Goal: Information Seeking & Learning: Learn about a topic

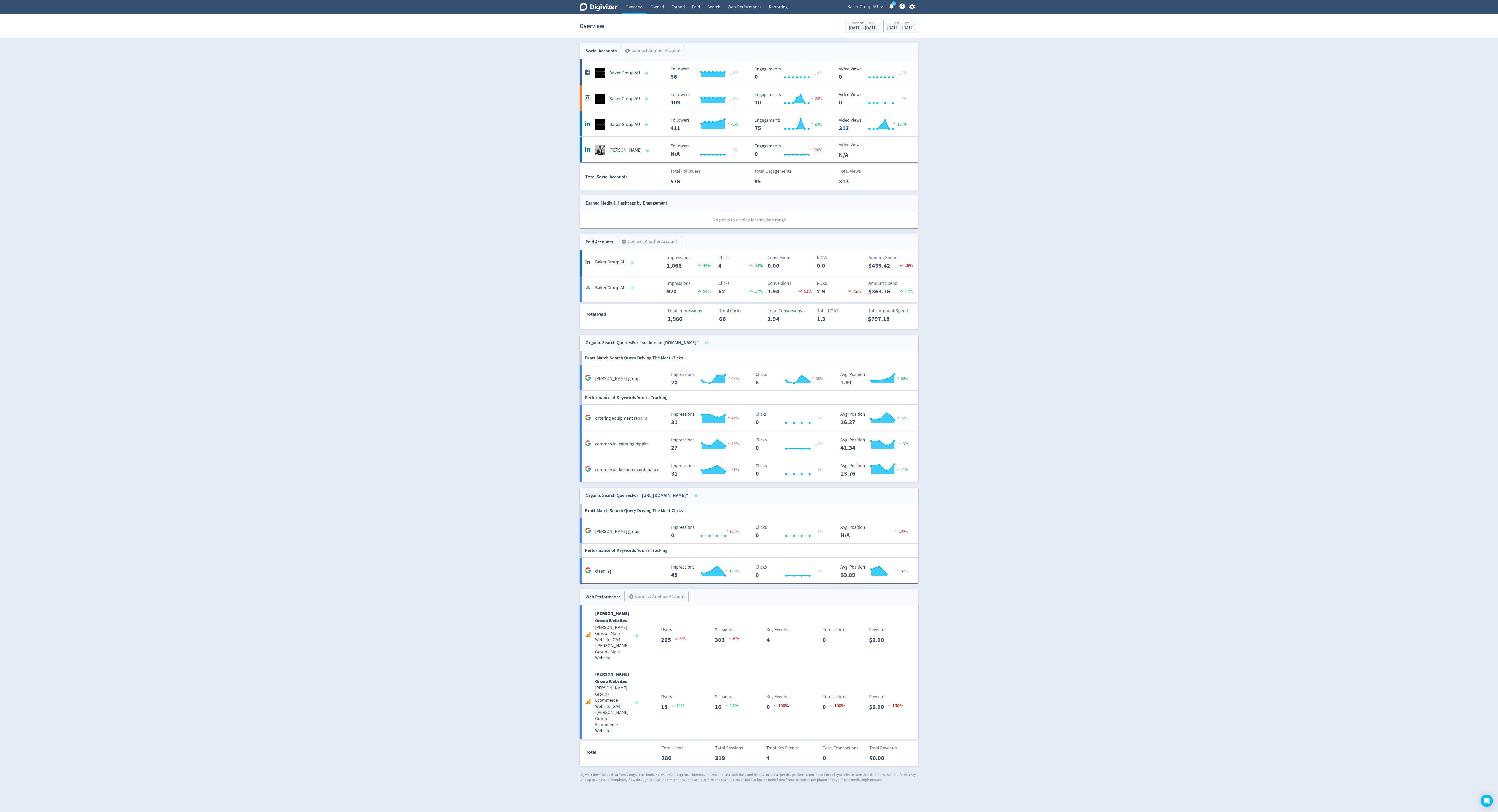
click at [860, 6] on span "Baker Group AU" at bounding box center [862, 7] width 31 height 8
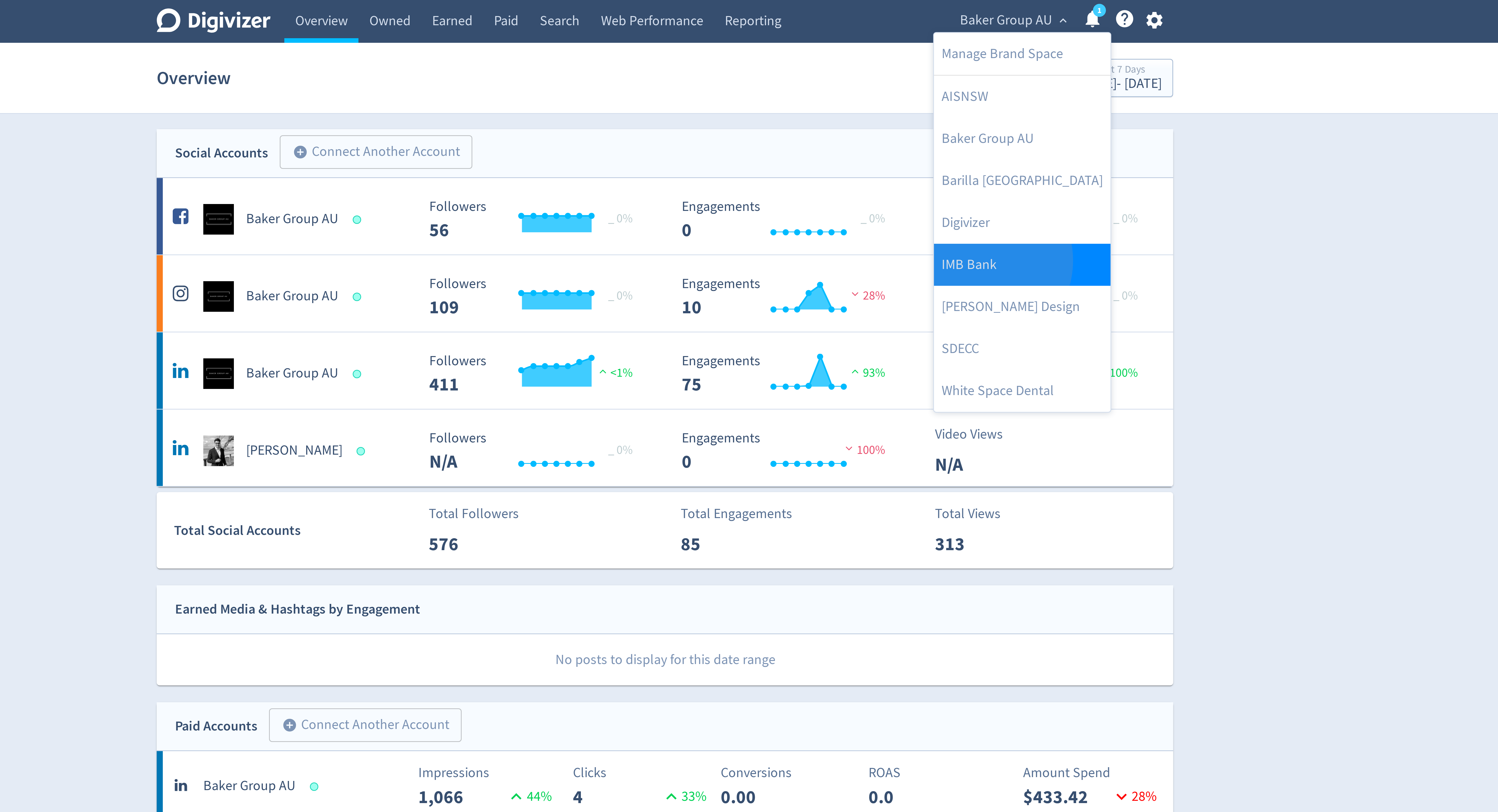
click at [854, 87] on link "IMB Bank" at bounding box center [868, 88] width 59 height 14
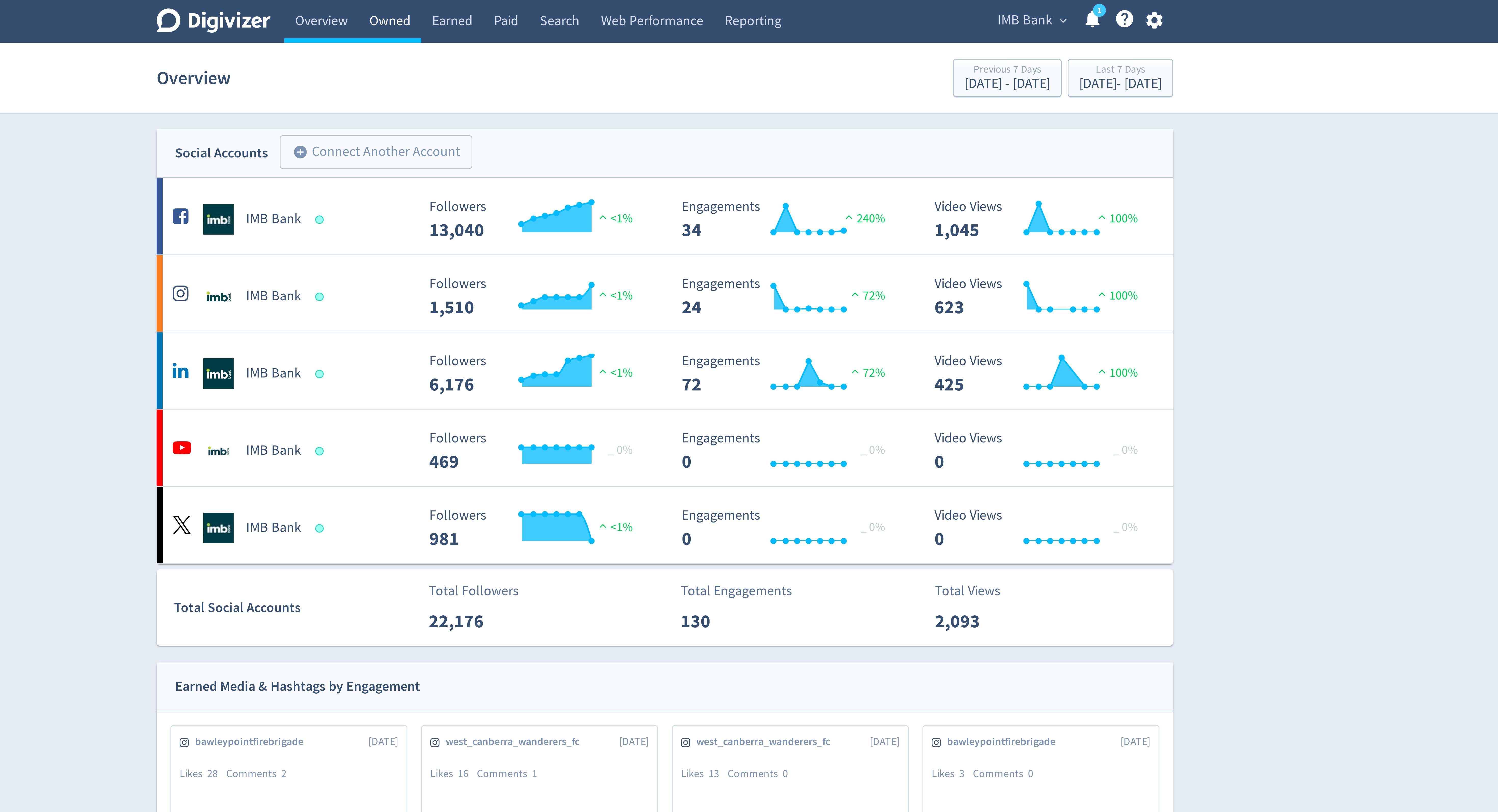
click at [654, 10] on link "Owned" at bounding box center [657, 7] width 21 height 15
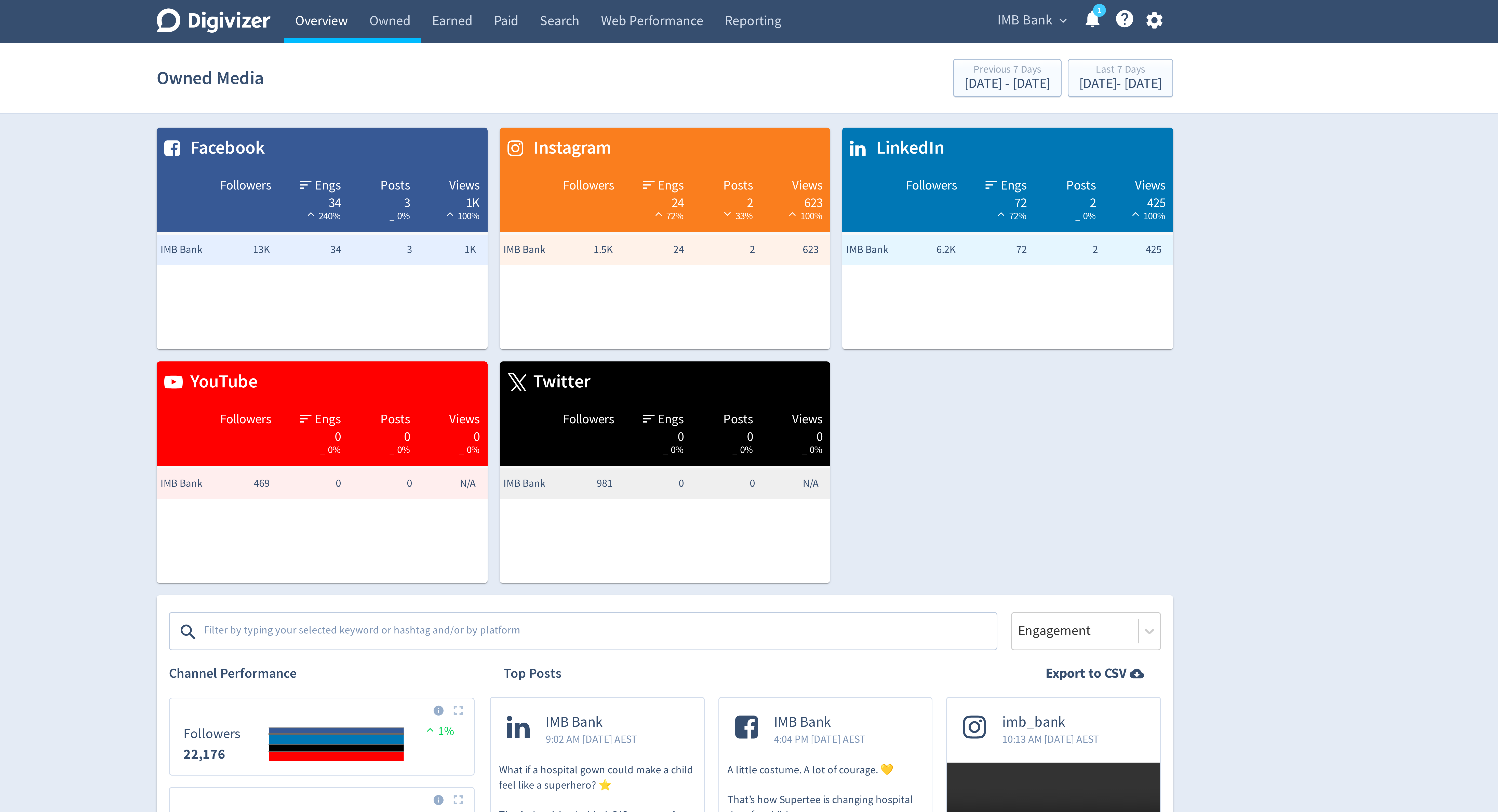
click at [630, 7] on link "Overview" at bounding box center [634, 7] width 24 height 15
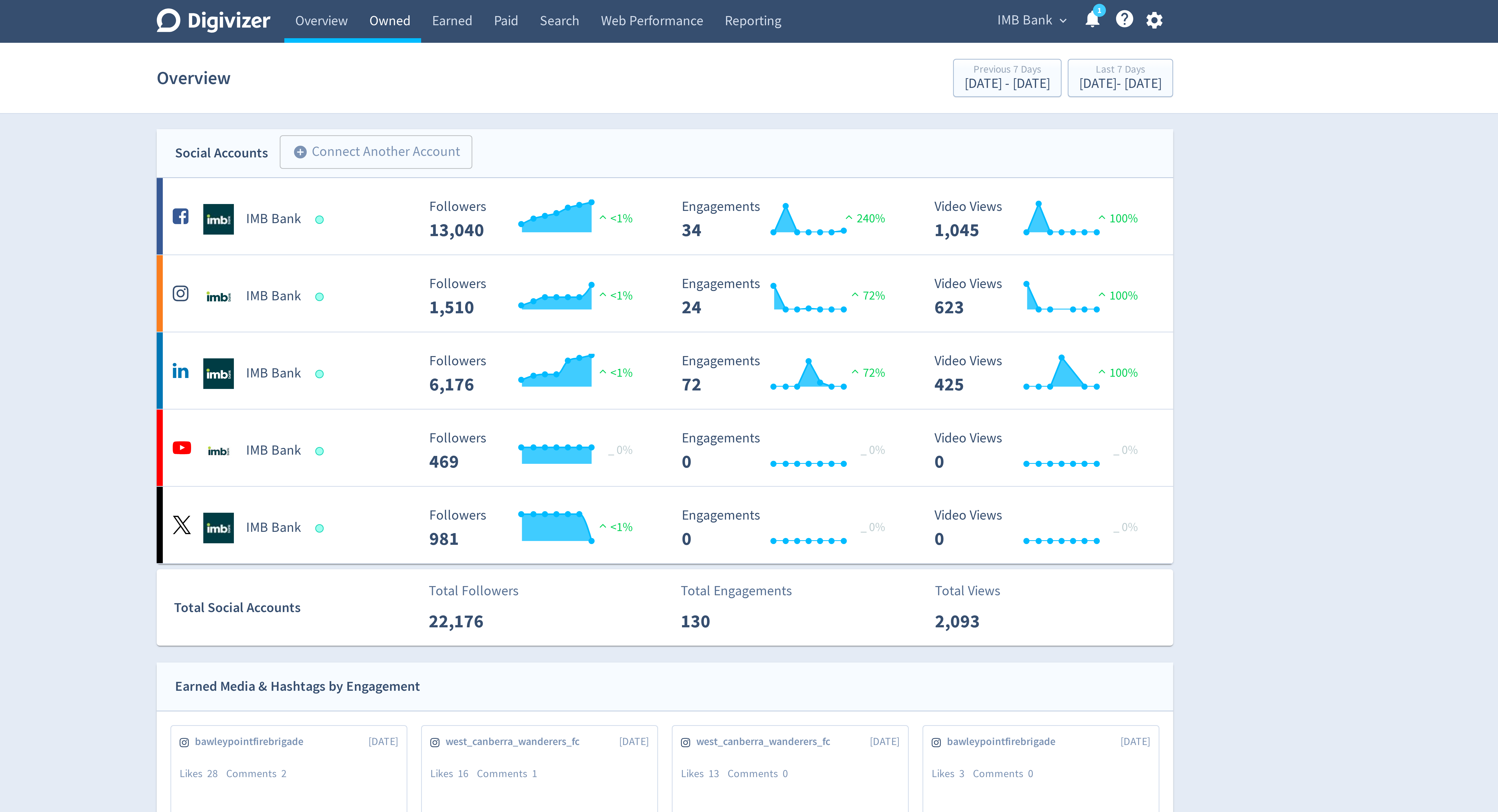
click at [657, 6] on link "Owned" at bounding box center [657, 7] width 21 height 15
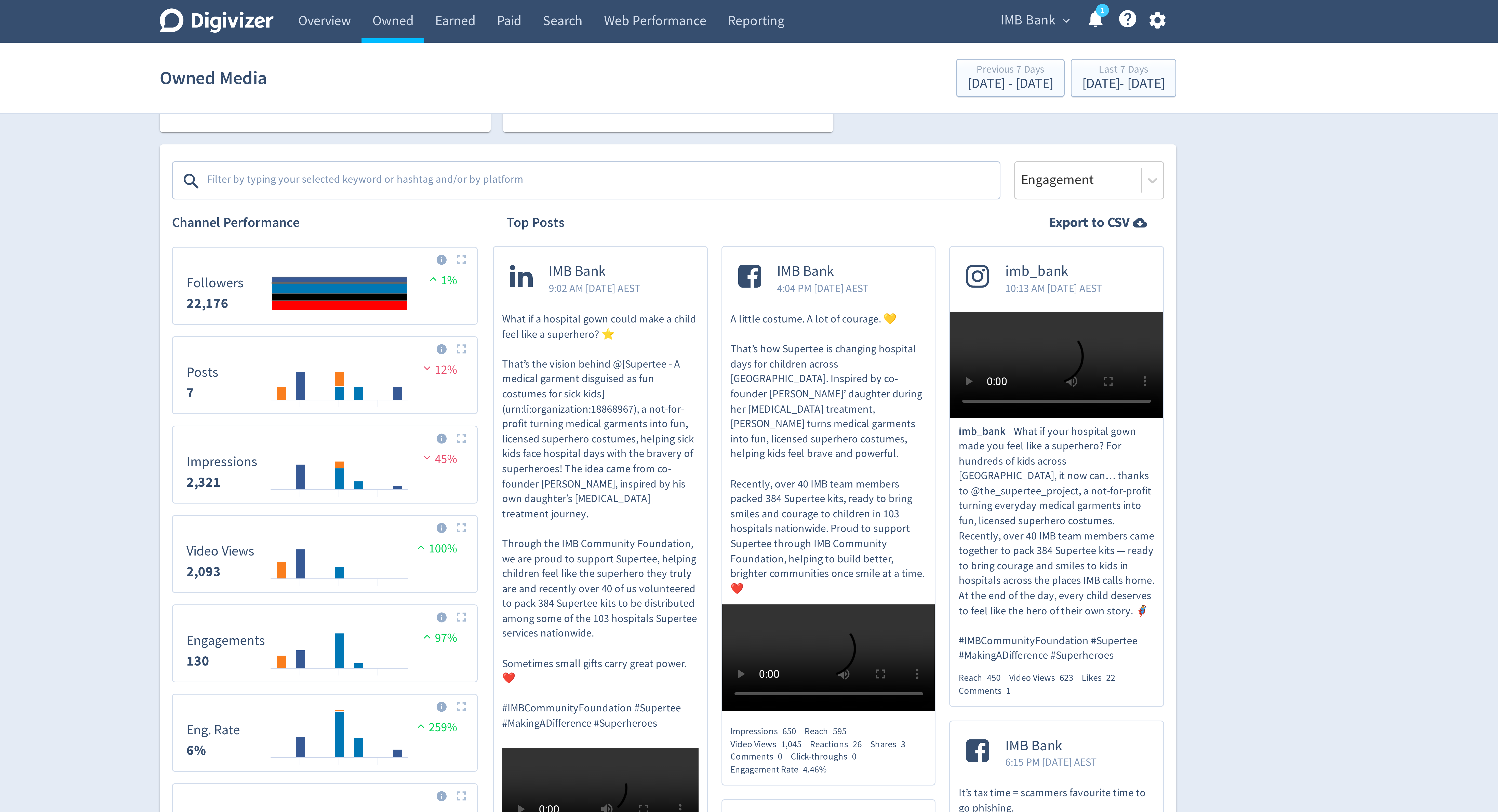
scroll to position [214, 0]
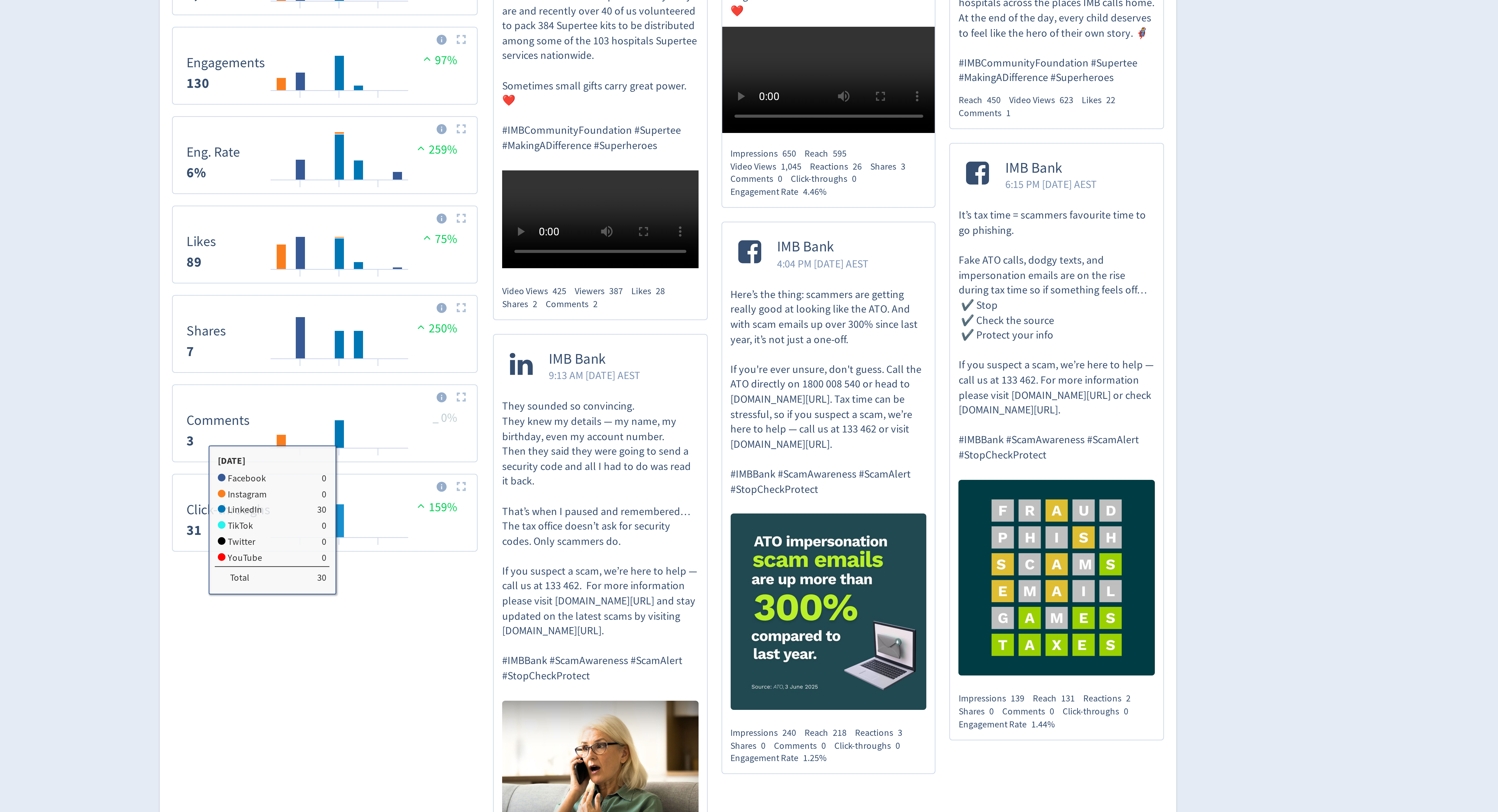
click at [639, 360] on rect "\a Click-throughs\a 31\a" at bounding box center [640, 366] width 3 height 11
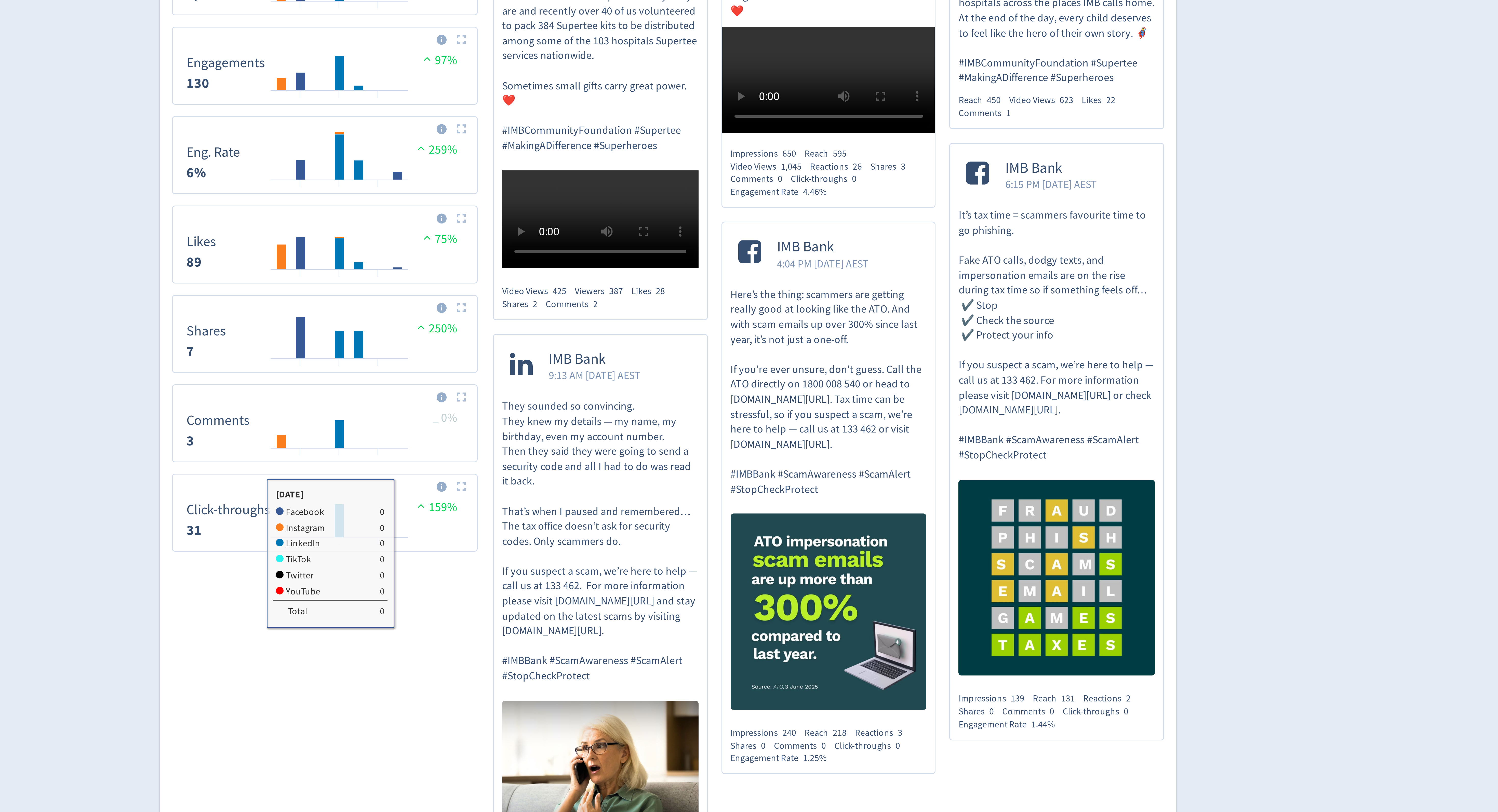
click at [679, 353] on img at bounding box center [680, 355] width 3 height 3
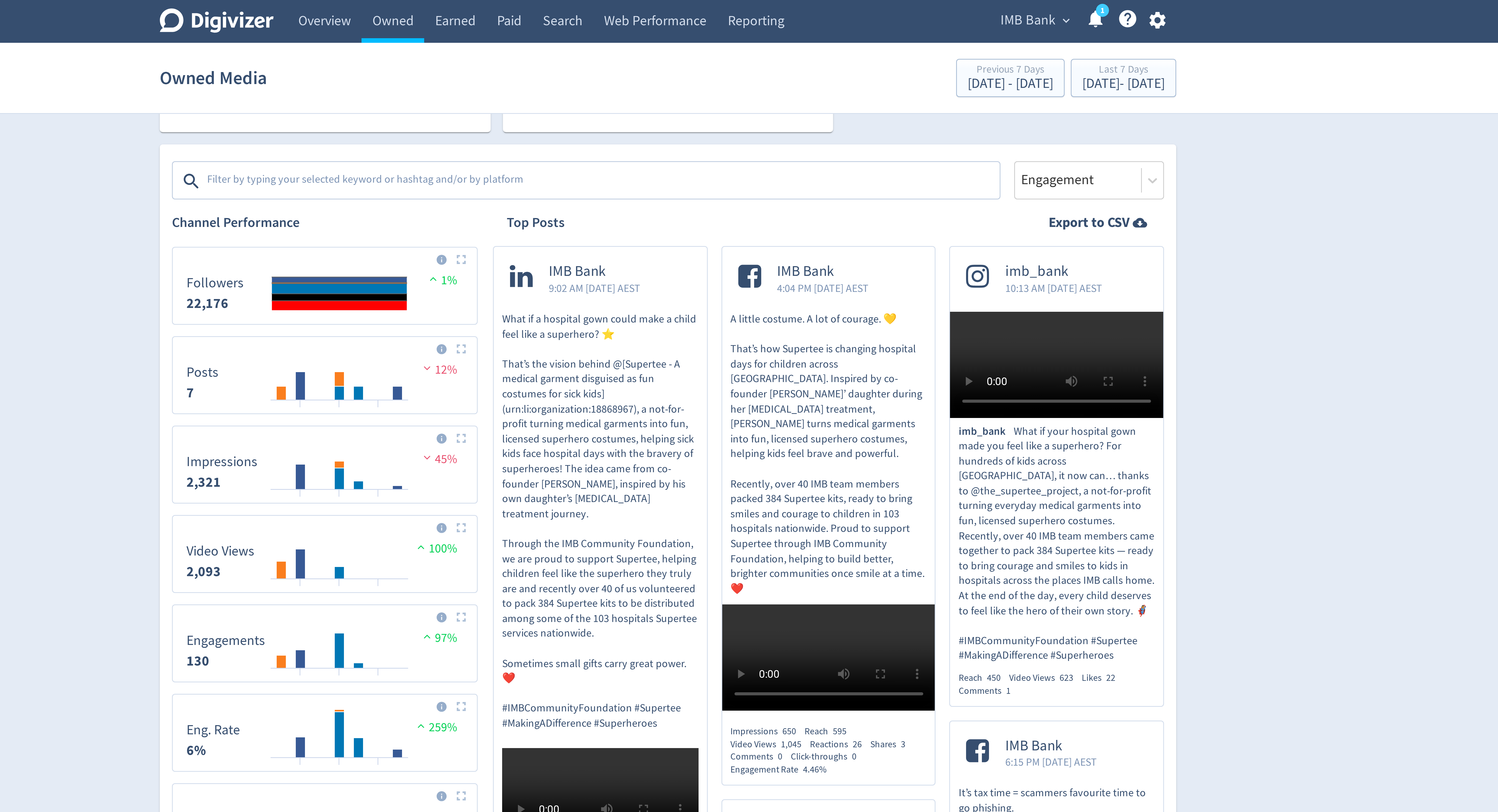
scroll to position [155, 0]
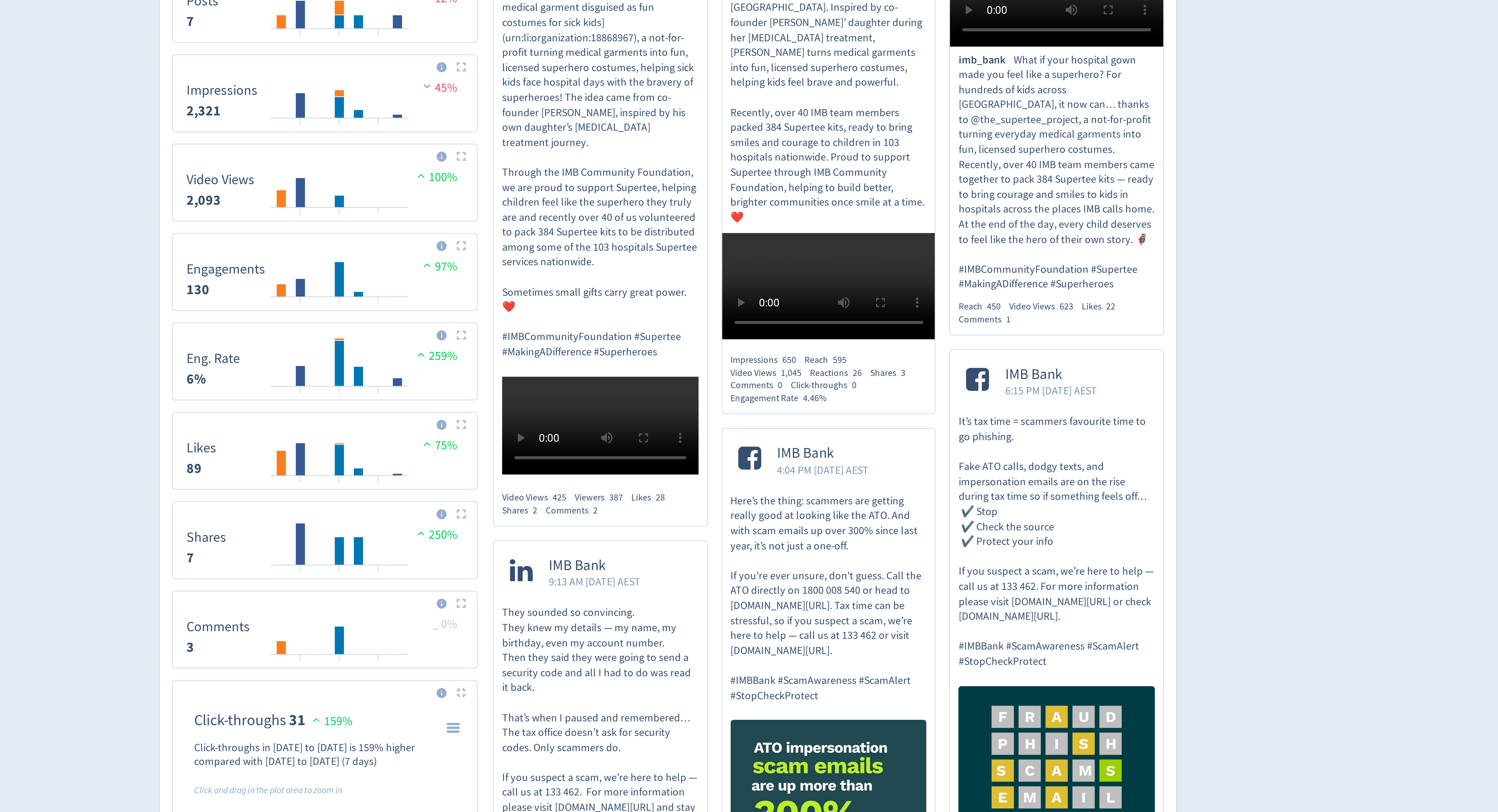
click at [736, 296] on div "Video Views 425 Viewers 387 Likes 28 Shares 2 Comments 2" at bounding box center [726, 292] width 66 height 9
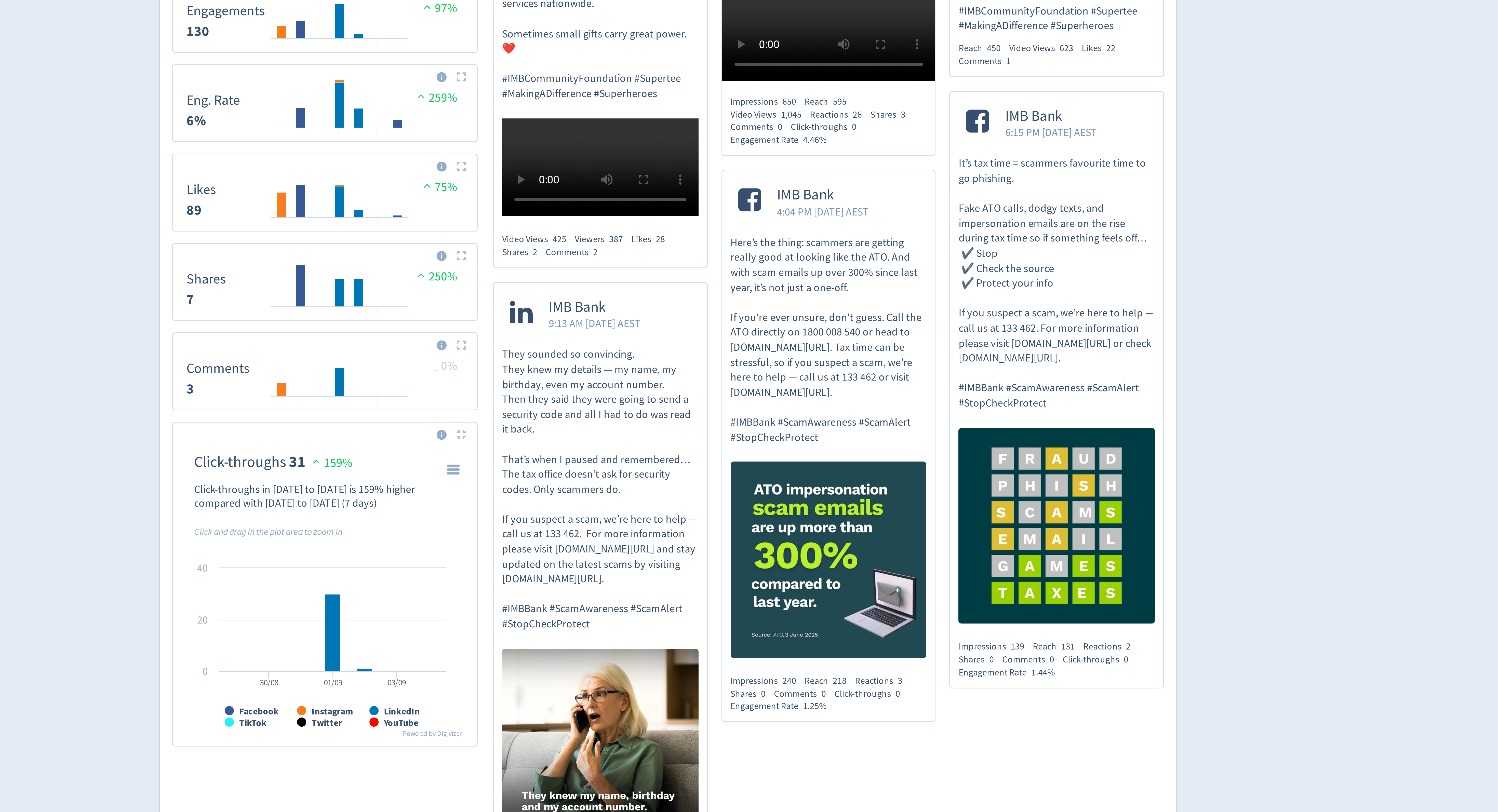
click at [679, 356] on img at bounding box center [680, 355] width 3 height 3
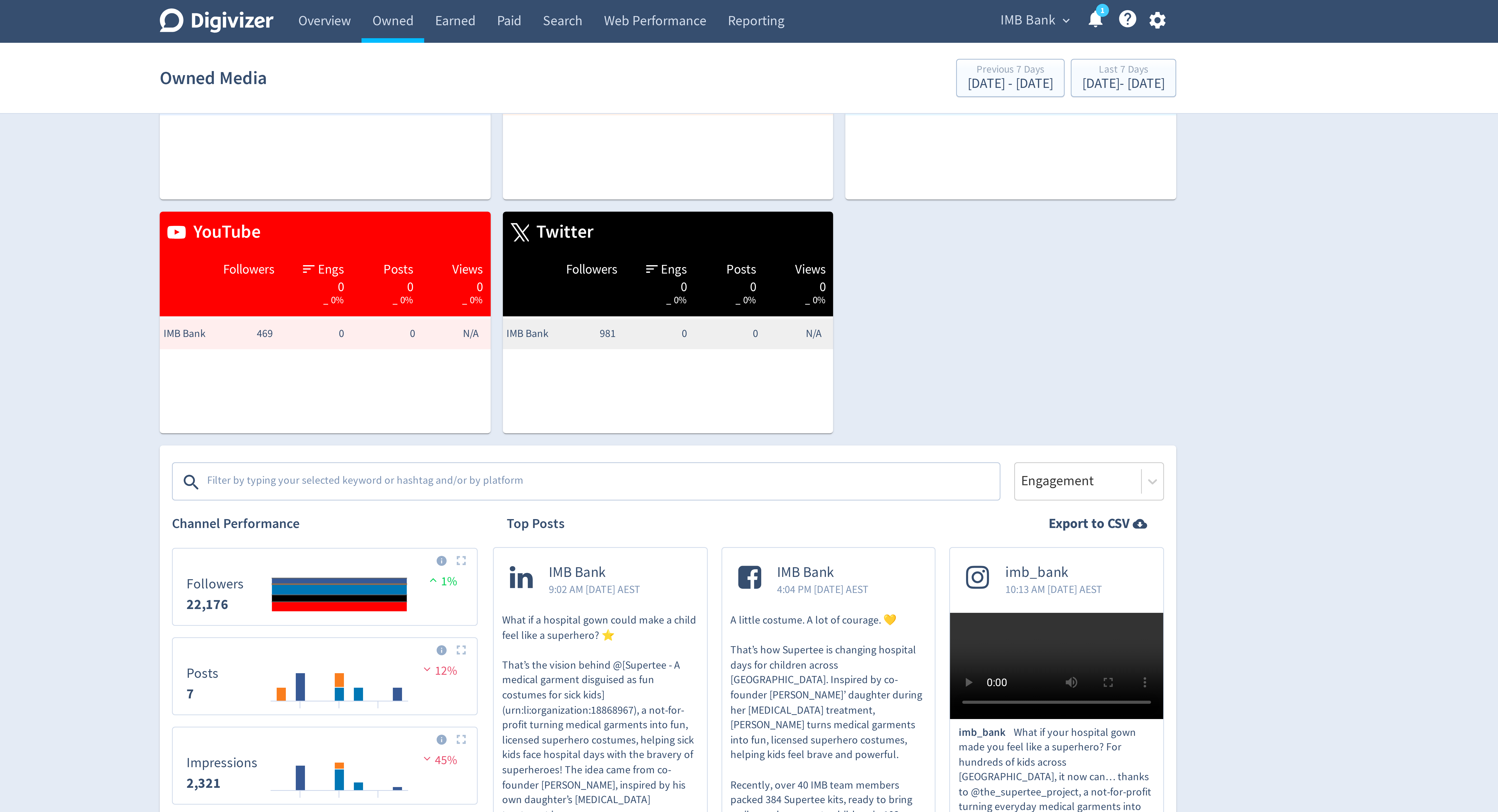
scroll to position [0, 0]
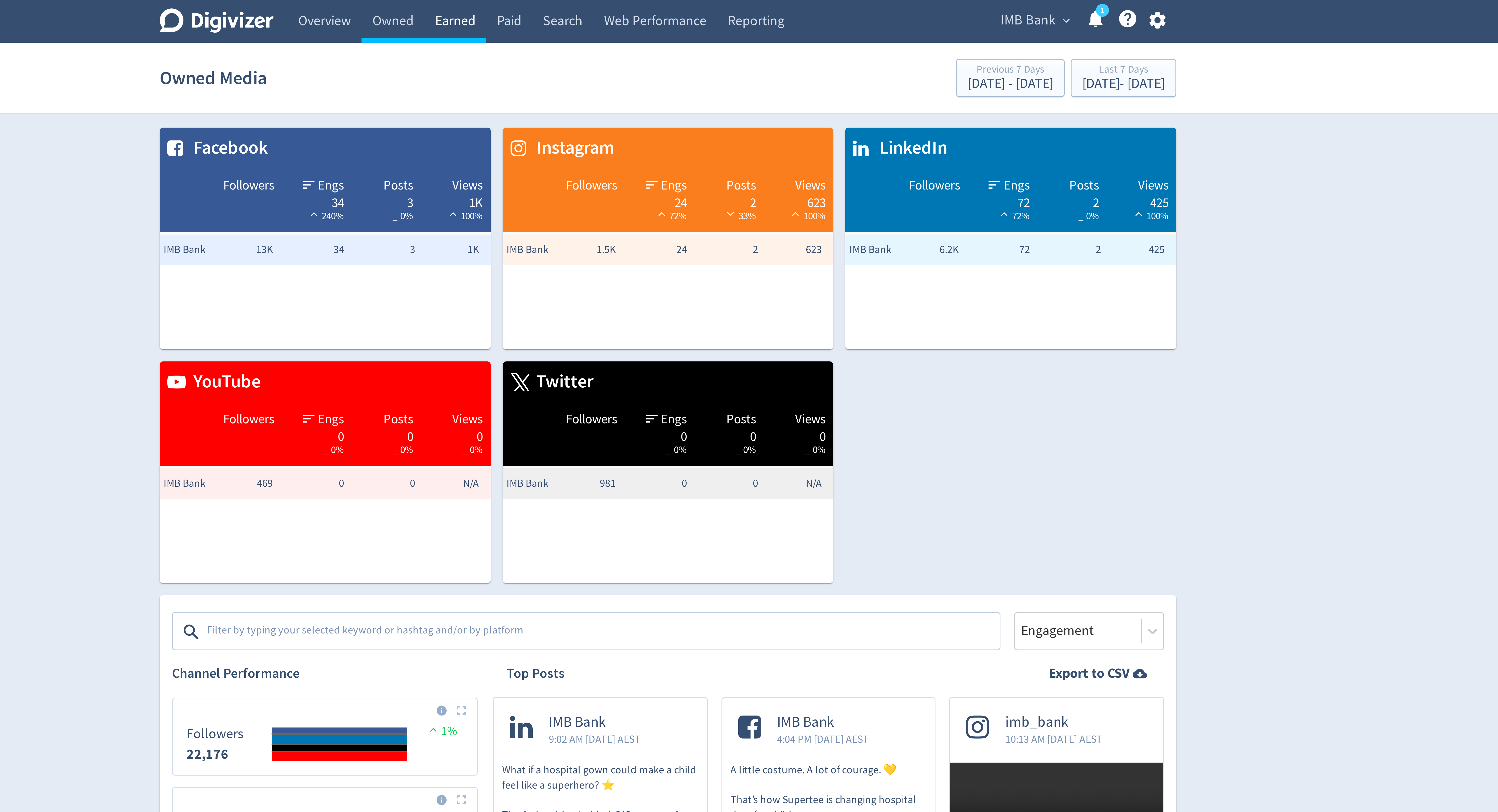
click at [681, 10] on link "Earned" at bounding box center [677, 7] width 20 height 15
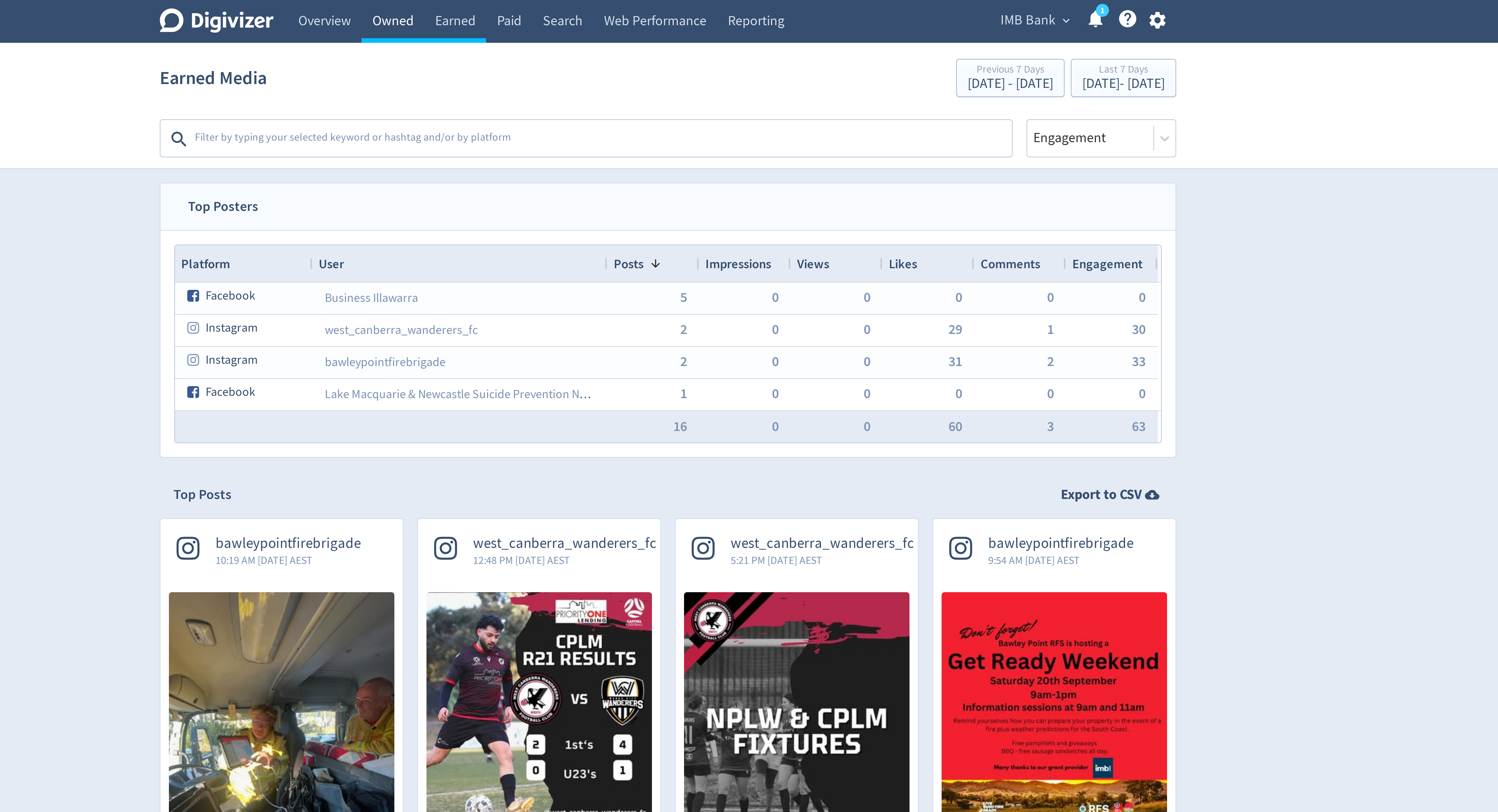
click at [657, 3] on link "Owned" at bounding box center [657, 7] width 21 height 15
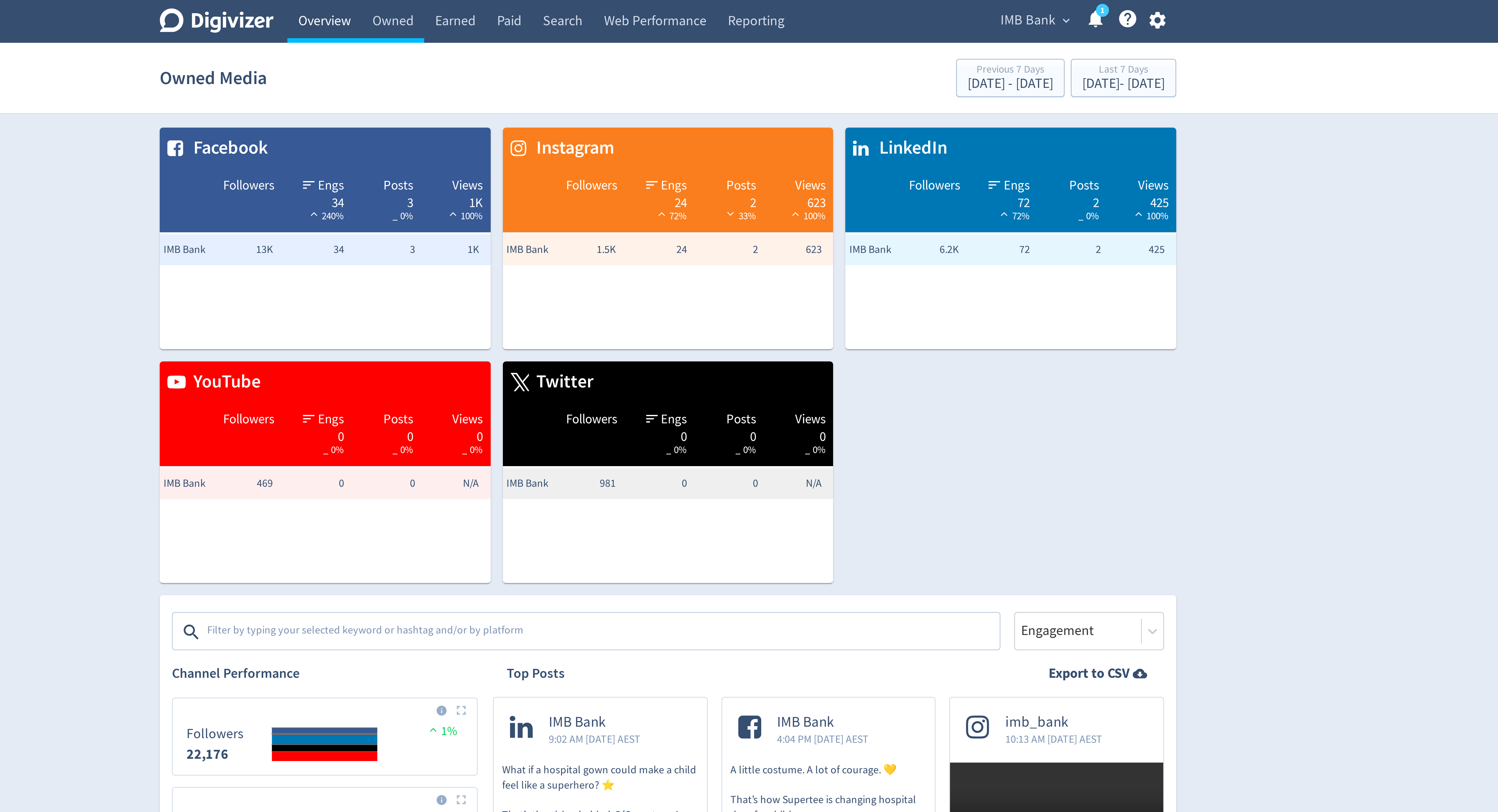
click at [637, 10] on link "Overview" at bounding box center [634, 7] width 24 height 15
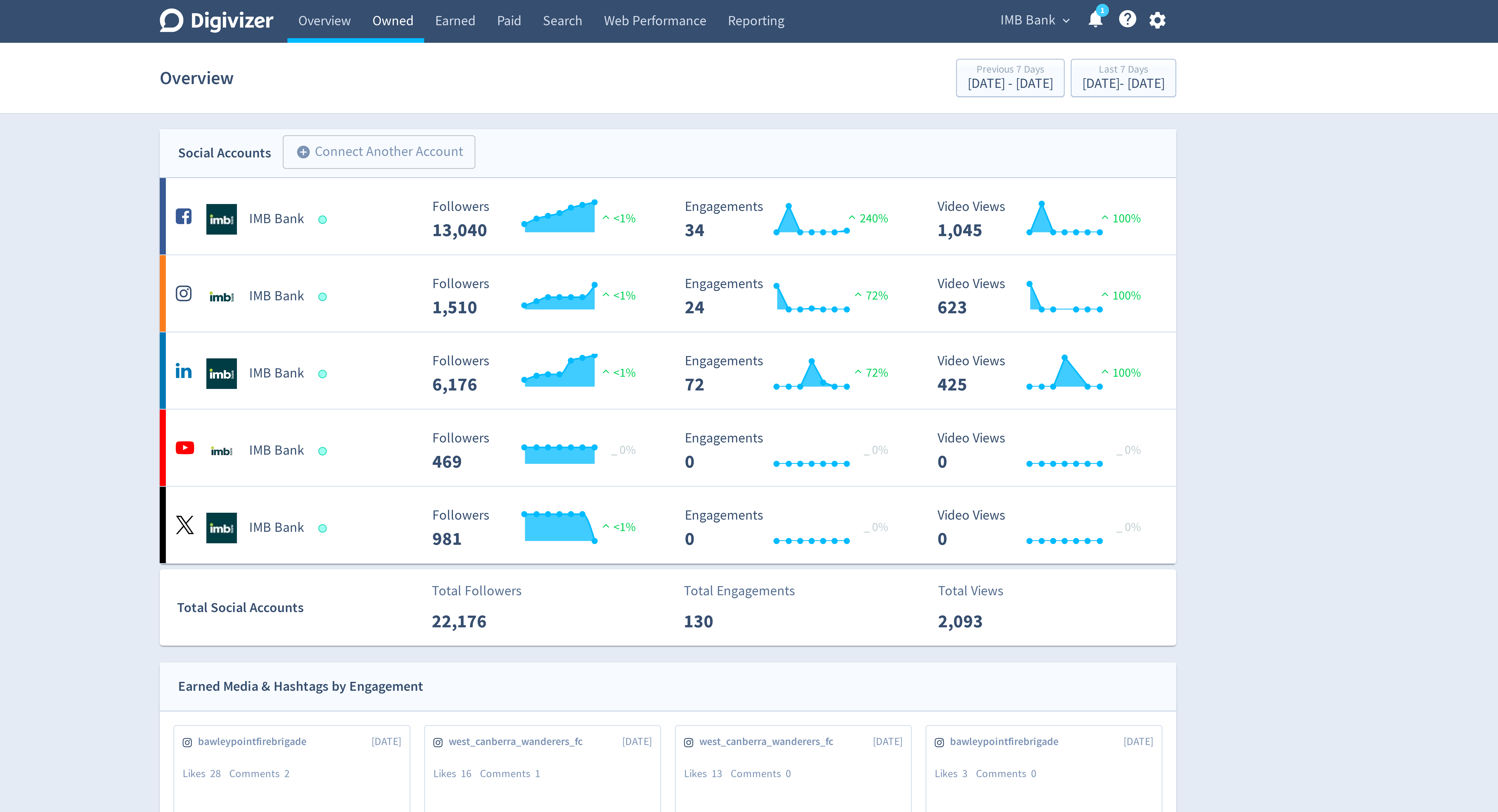
click at [656, 3] on link "Owned" at bounding box center [657, 7] width 21 height 15
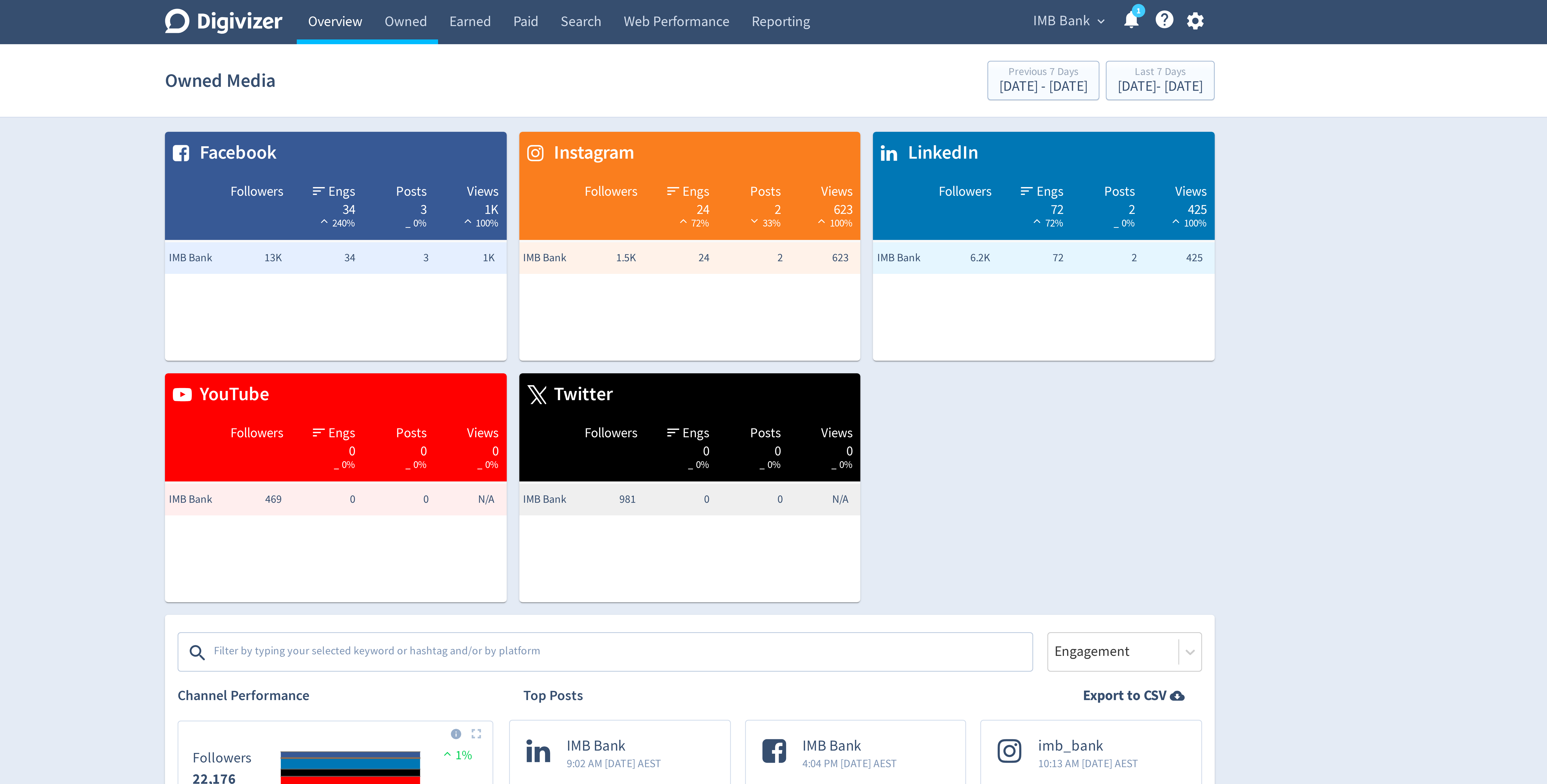
click at [656, 9] on link "Overview" at bounding box center [655, 7] width 25 height 15
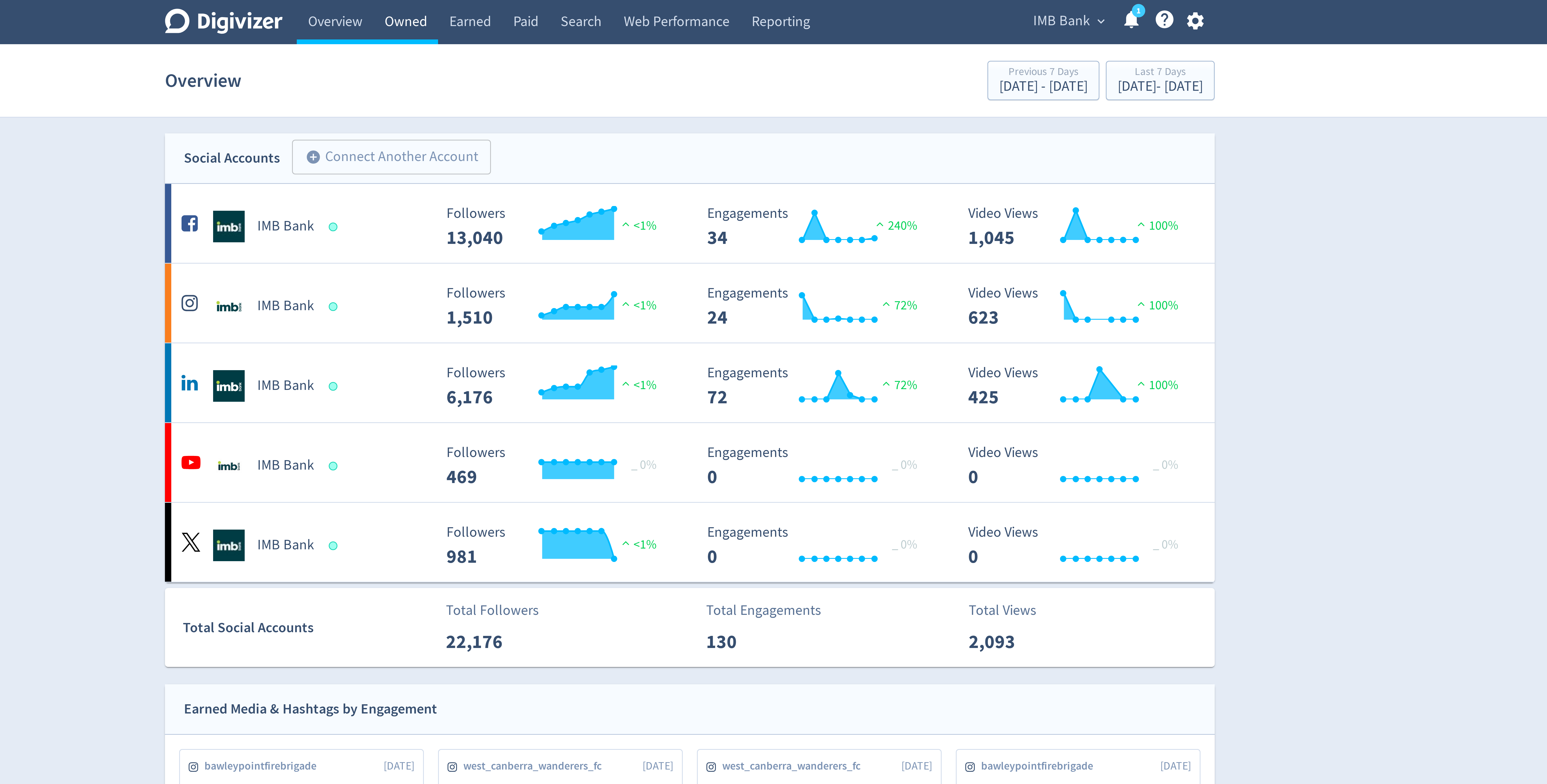
click at [680, 13] on link "Owned" at bounding box center [679, 7] width 22 height 15
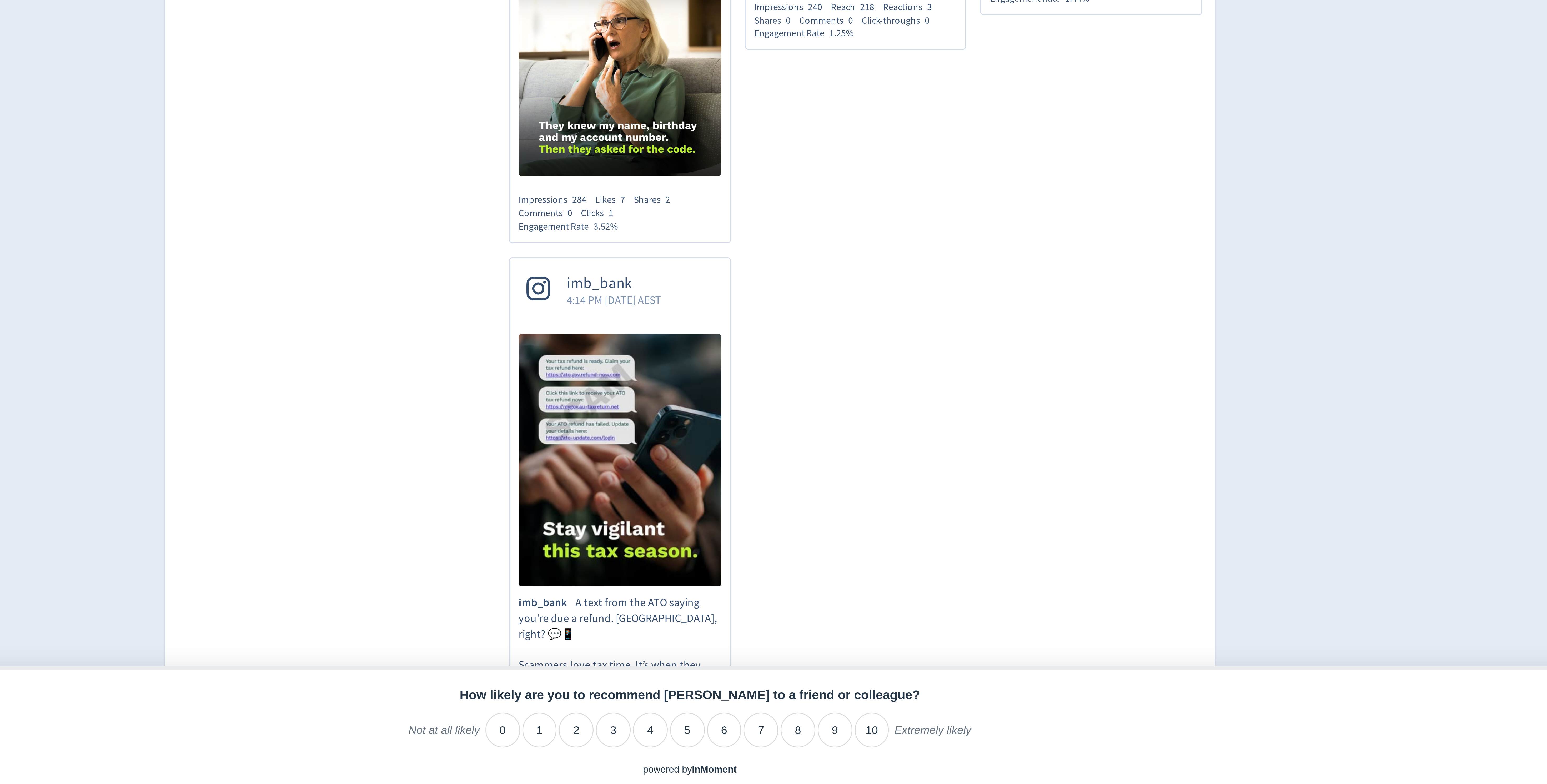
scroll to position [83, 0]
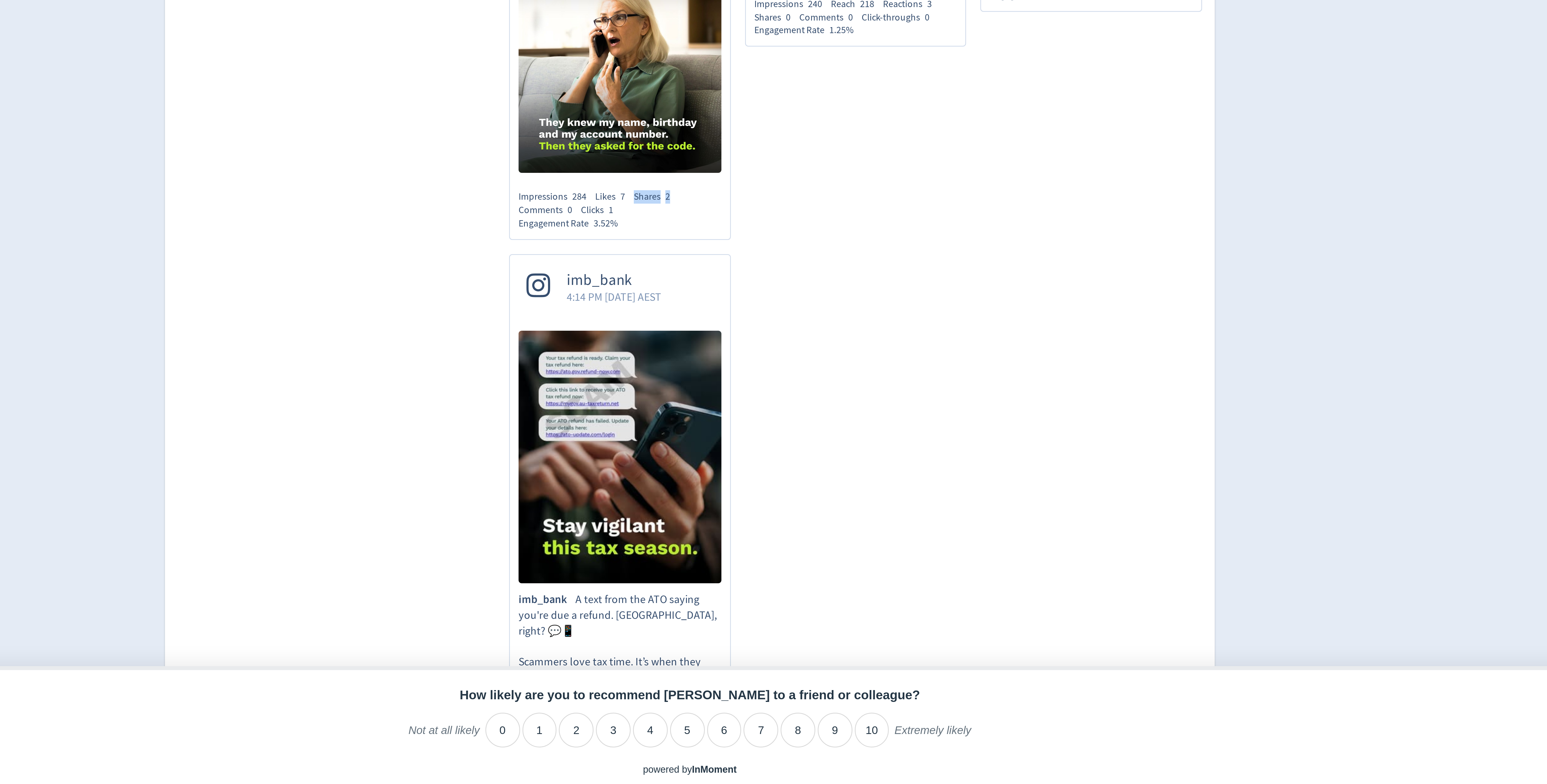
drag, startPoint x: 754, startPoint y: 669, endPoint x: 772, endPoint y: 669, distance: 18.0
click at [772, 599] on div "Impressions 284 Likes 7 Shares 2 Comments 0 Clicks 1 Engagement Rate 3.52%" at bounding box center [750, 593] width 68 height 13
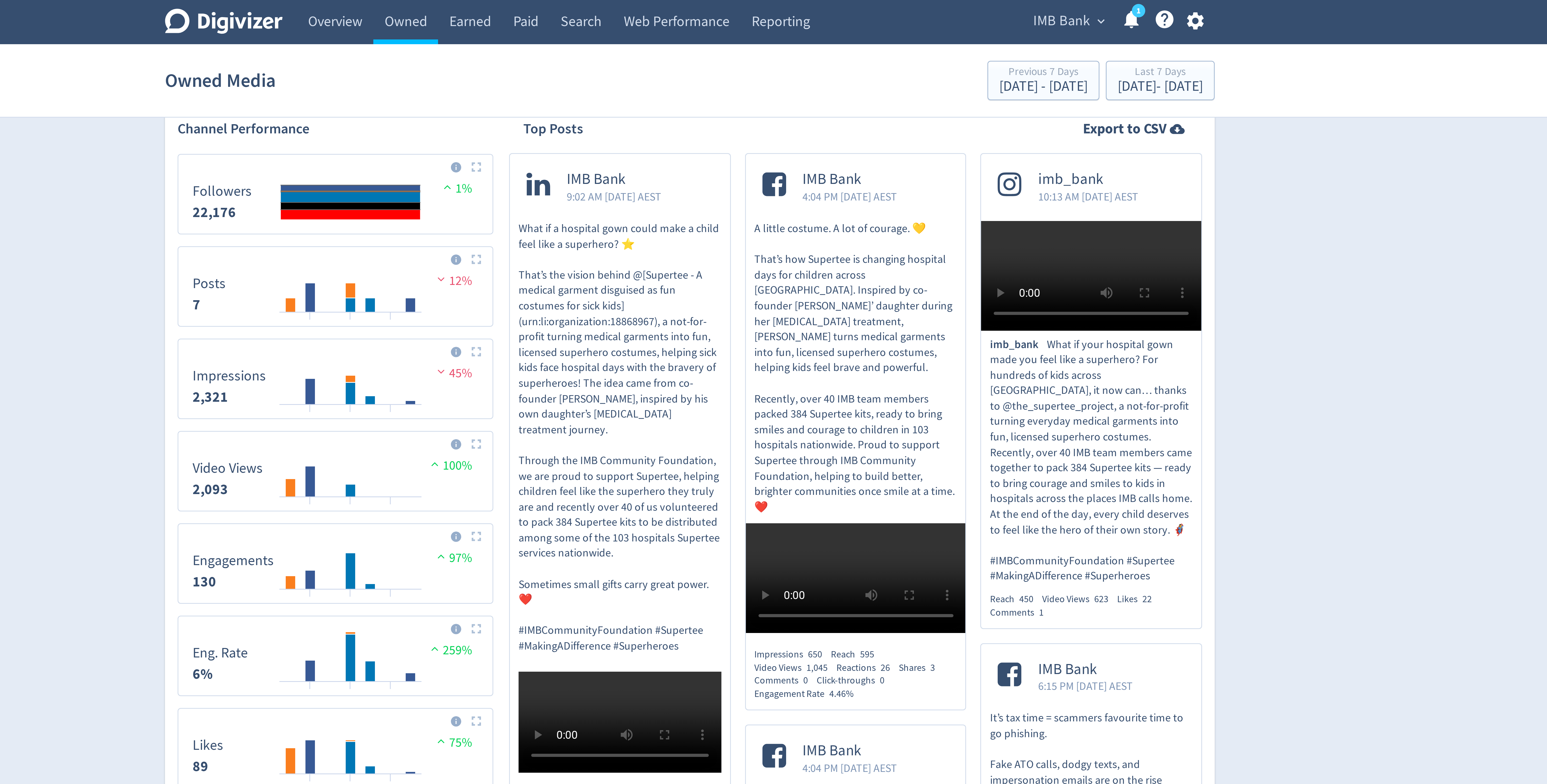
scroll to position [181, 0]
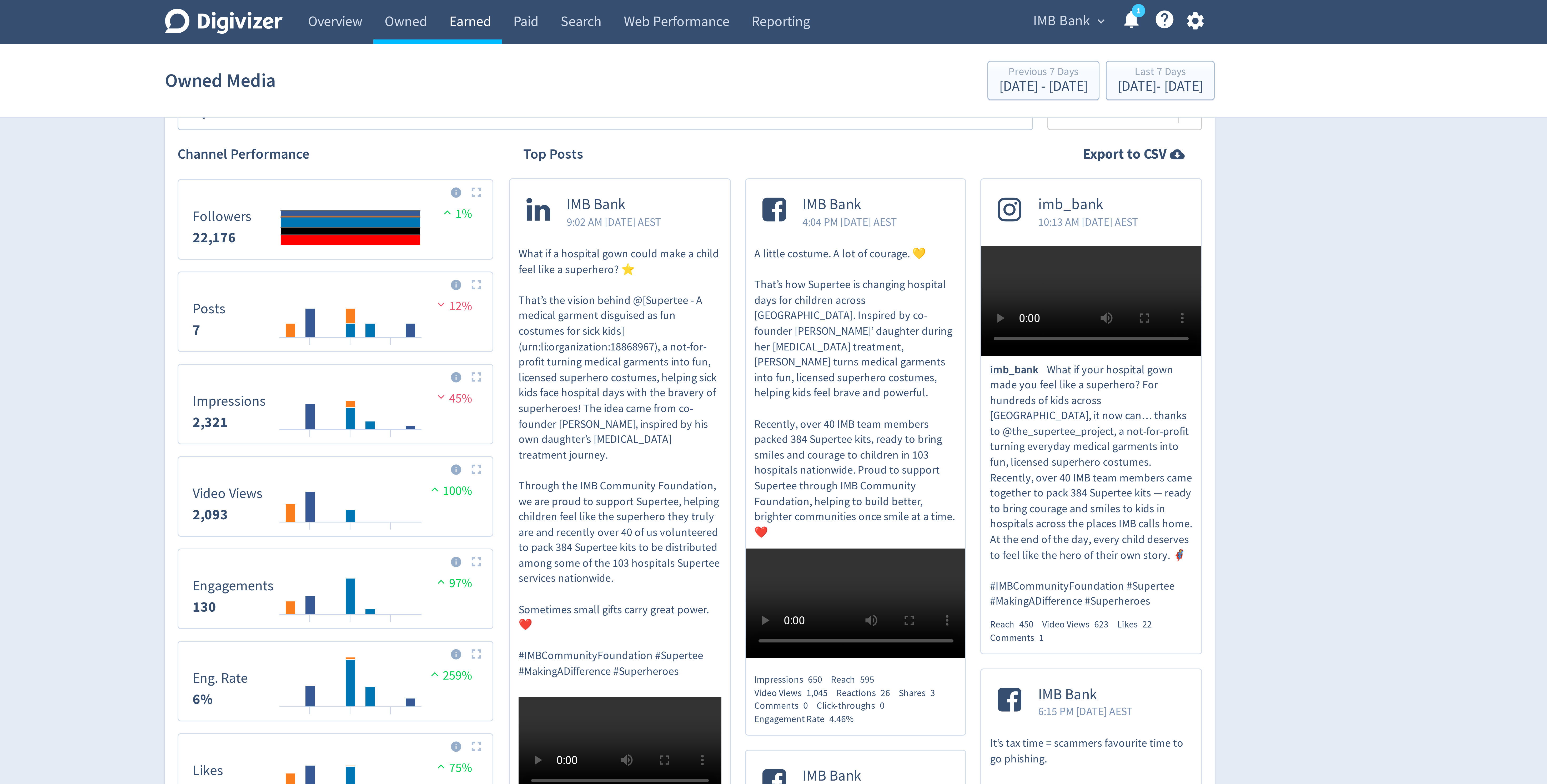
click at [695, 13] on link "Earned" at bounding box center [700, 7] width 21 height 15
